Goal: Answer question/provide support

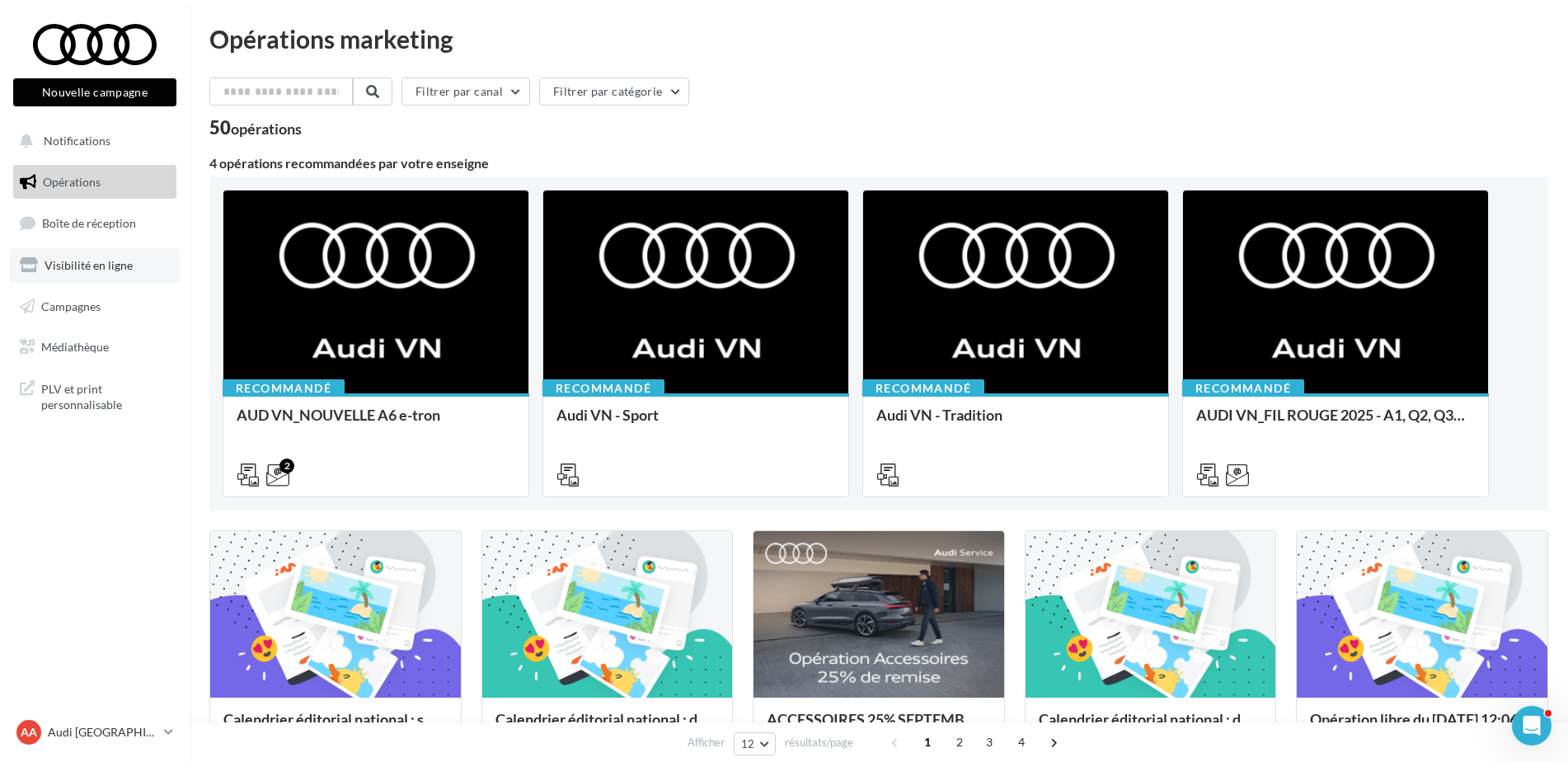
click at [83, 270] on span "Visibilité en ligne" at bounding box center [88, 266] width 88 height 14
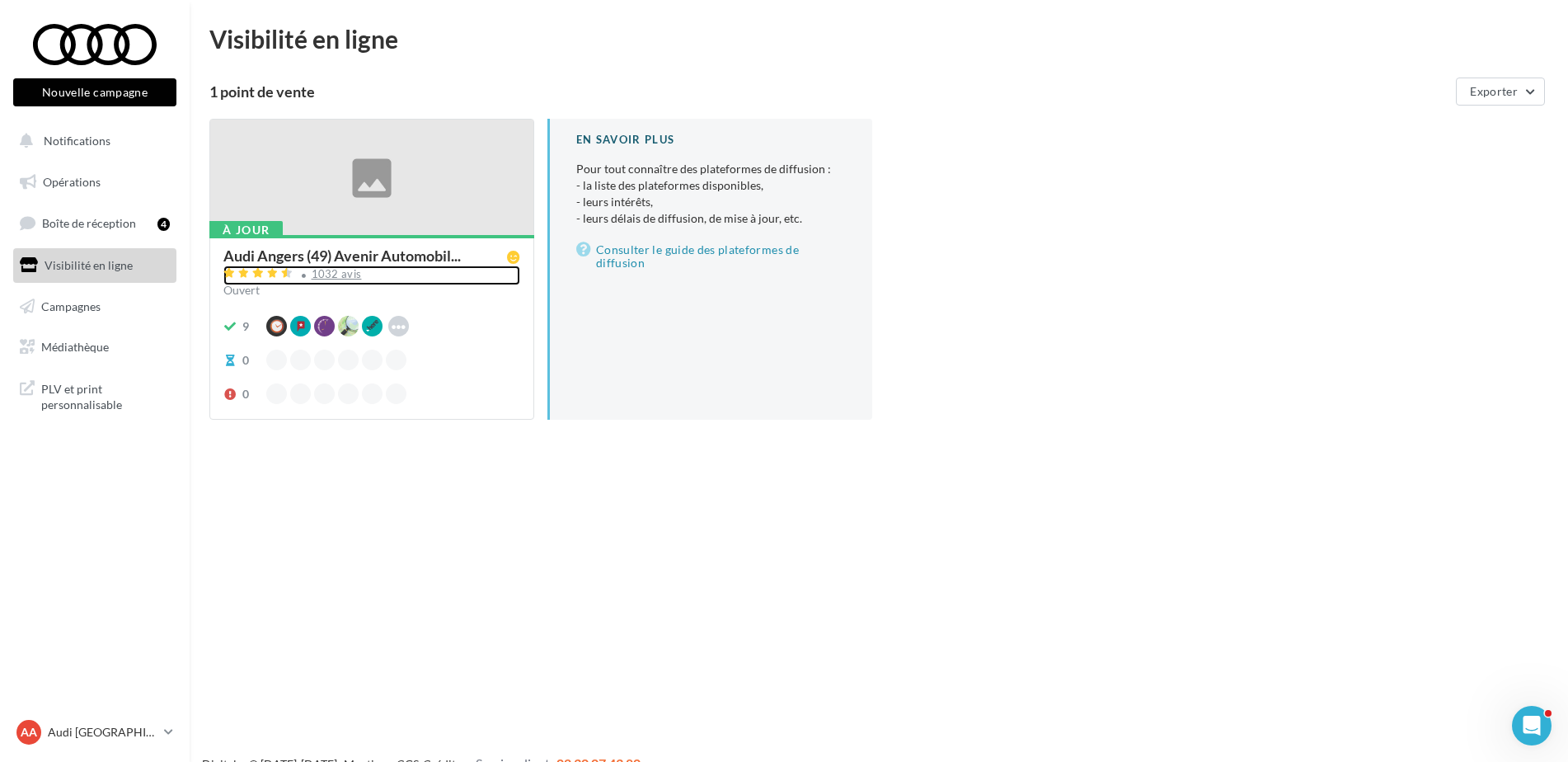
click at [319, 272] on div "1032 avis" at bounding box center [337, 274] width 50 height 11
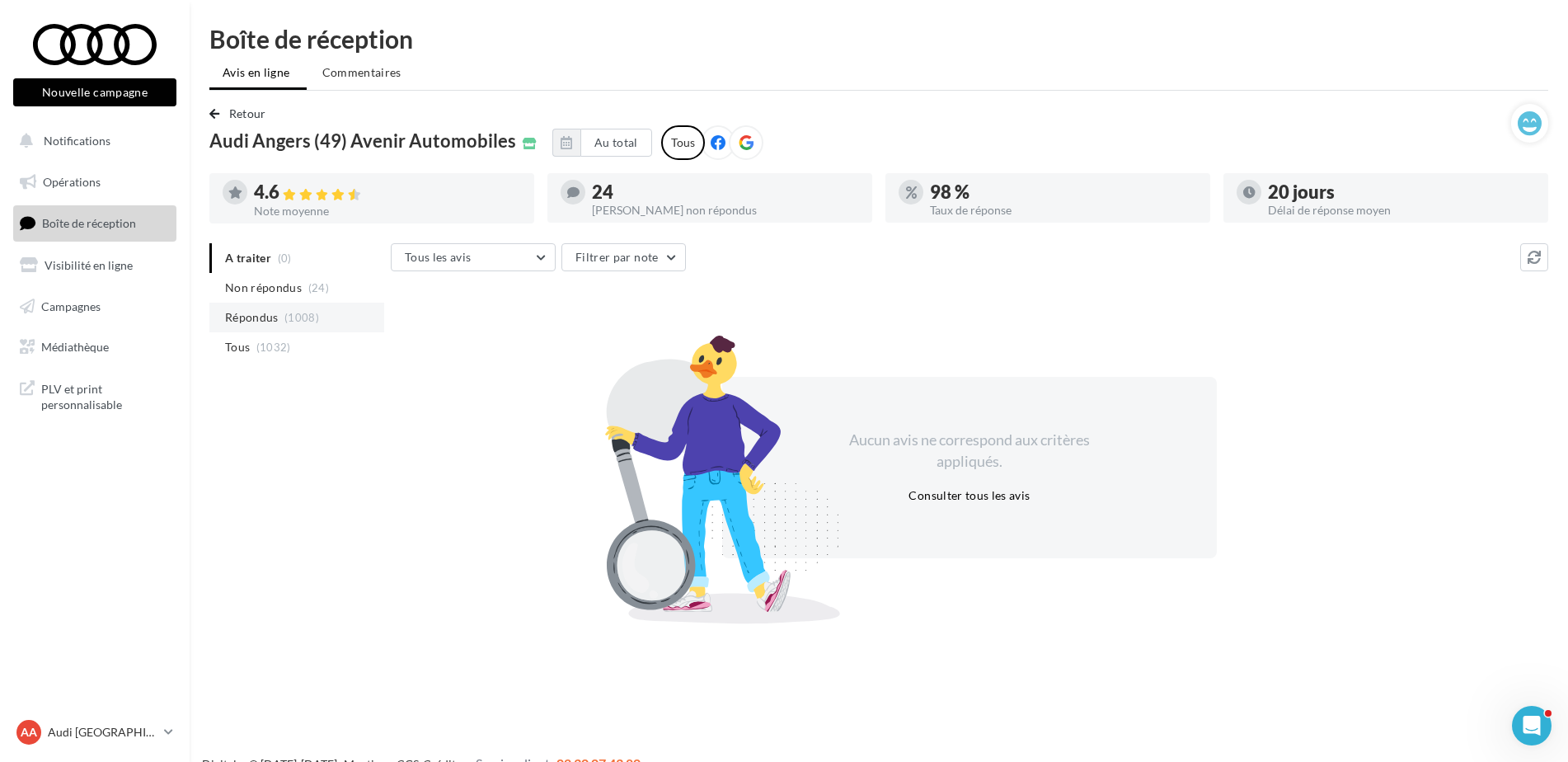
click at [282, 316] on li "Répondus (1008)" at bounding box center [297, 317] width 175 height 30
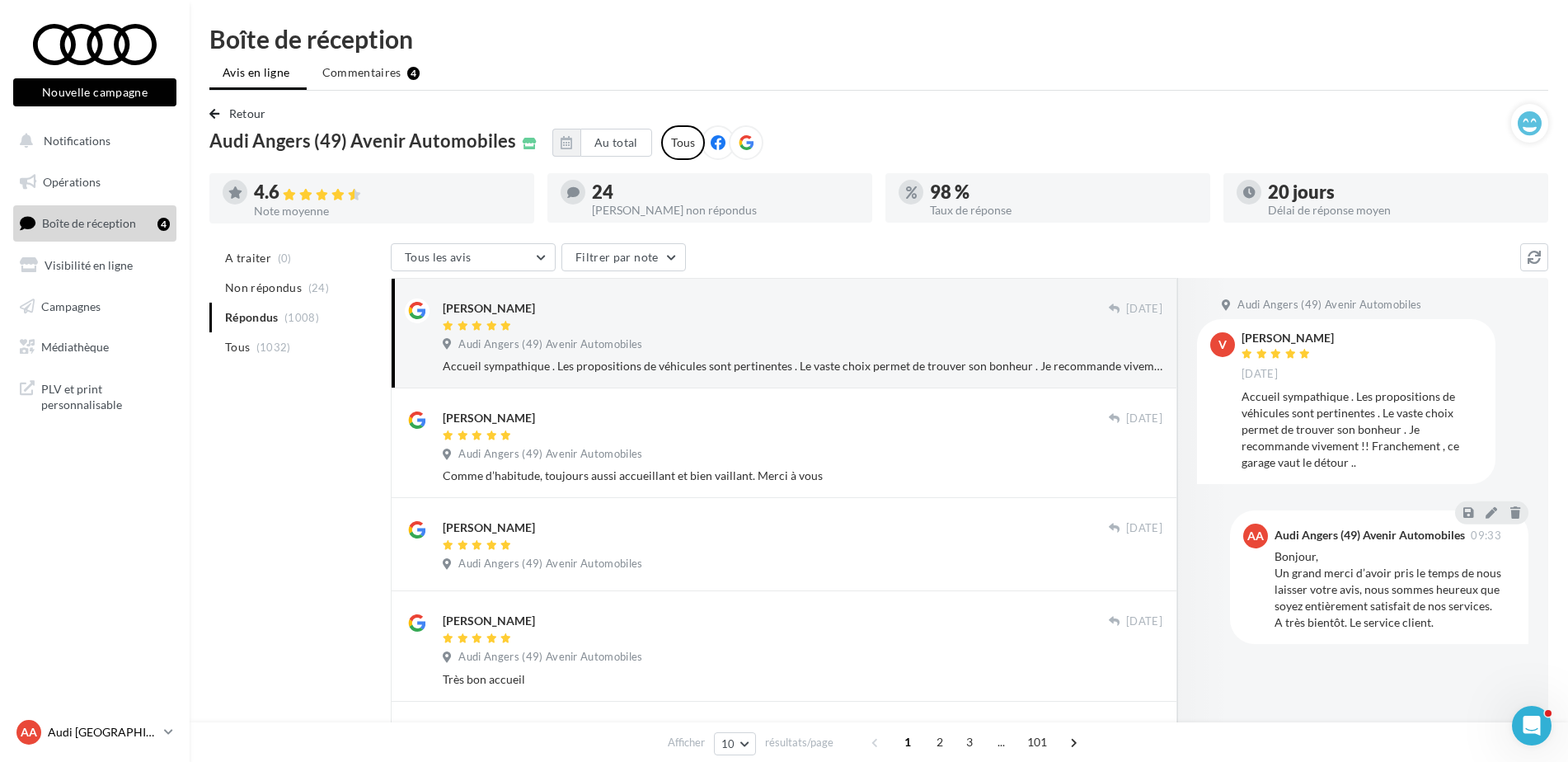
click at [93, 721] on div "AA Audi ANGERS audi-ange-tar" at bounding box center [86, 731] width 141 height 24
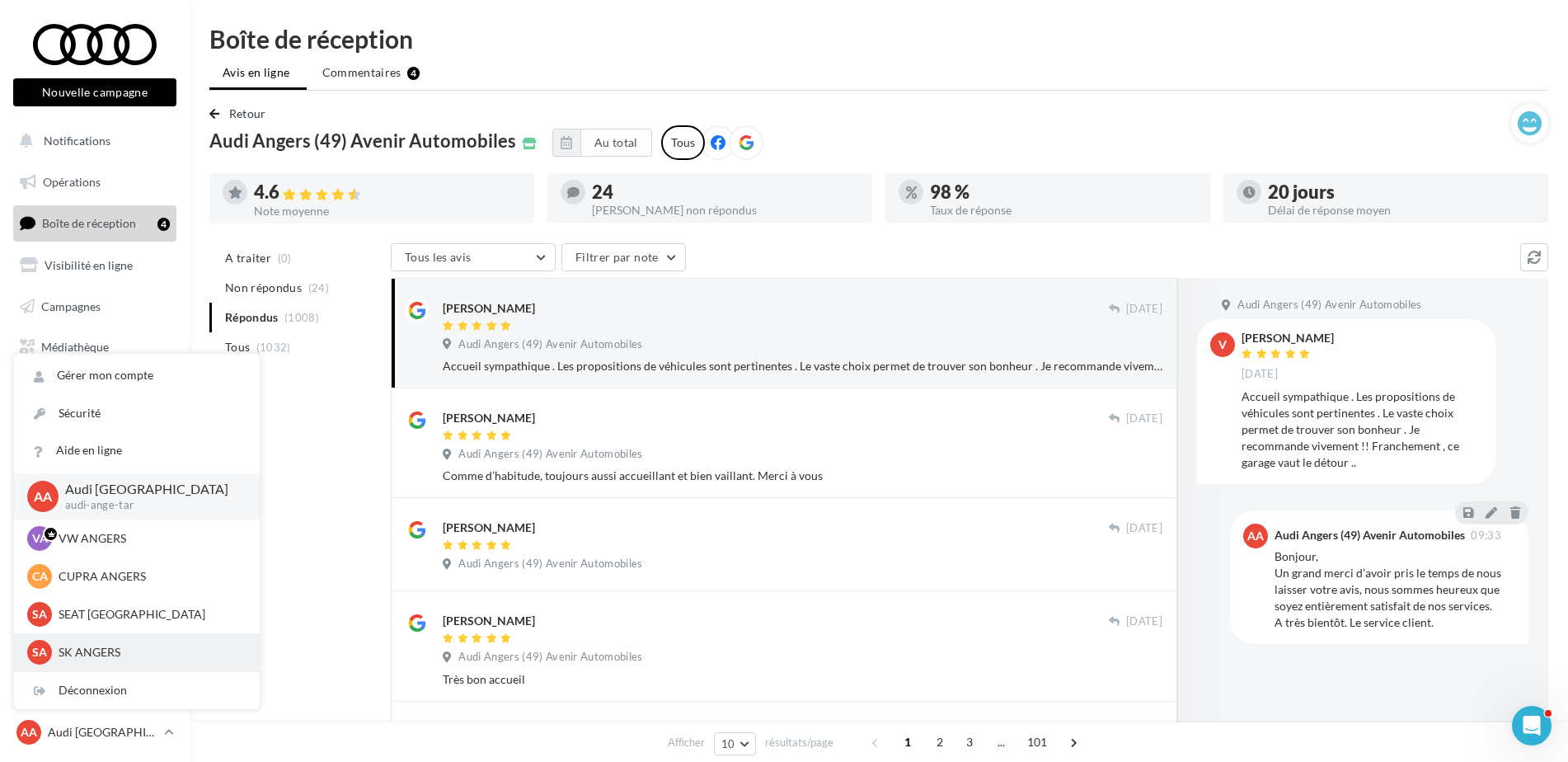
drag, startPoint x: 93, startPoint y: 721, endPoint x: 58, endPoint y: 651, distance: 78.3
click at [58, 651] on div "SA SK ANGERS sk-ange-pal" at bounding box center [136, 651] width 219 height 24
click at [75, 650] on p "SK ANGERS" at bounding box center [149, 652] width 181 height 16
